Goal: Task Accomplishment & Management: Manage account settings

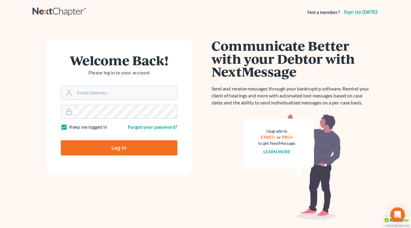
type input "slaters@nlsa.us"
click at [123, 149] on input "Log In" at bounding box center [119, 147] width 117 height 15
type input "Thinking..."
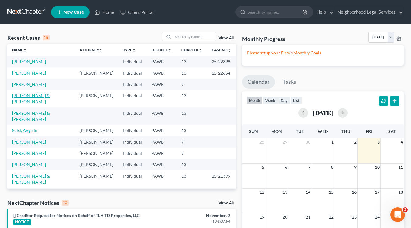
click at [36, 98] on link "[PERSON_NAME] & [PERSON_NAME]" at bounding box center [31, 98] width 38 height 11
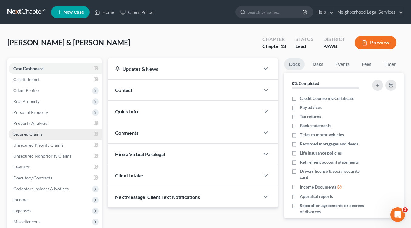
scroll to position [30, 0]
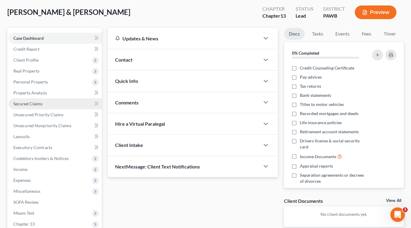
click at [31, 104] on span "Secured Claims" at bounding box center [27, 103] width 29 height 5
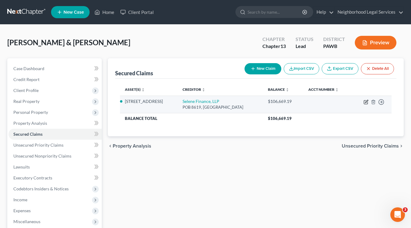
click at [367, 101] on icon "button" at bounding box center [366, 102] width 5 height 5
select select "39"
select select "9"
select select "4"
select select "2"
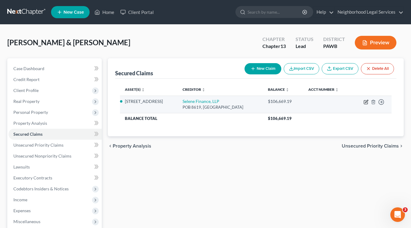
select select "0"
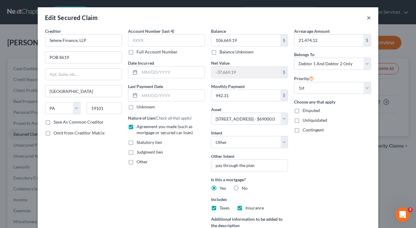
click at [366, 18] on button "×" at bounding box center [368, 17] width 4 height 7
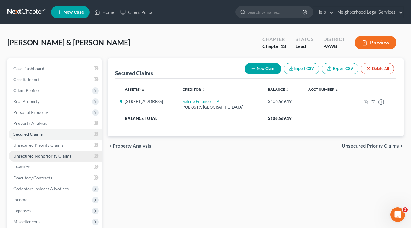
click at [48, 155] on span "Unsecured Nonpriority Claims" at bounding box center [42, 155] width 58 height 5
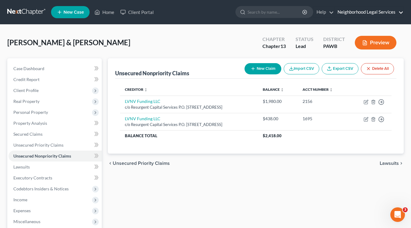
click at [357, 14] on link "Neighborhood Legal Services" at bounding box center [369, 12] width 69 height 11
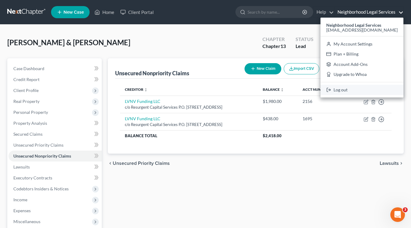
click at [352, 89] on link "Log out" at bounding box center [362, 90] width 83 height 10
